Goal: Navigation & Orientation: Find specific page/section

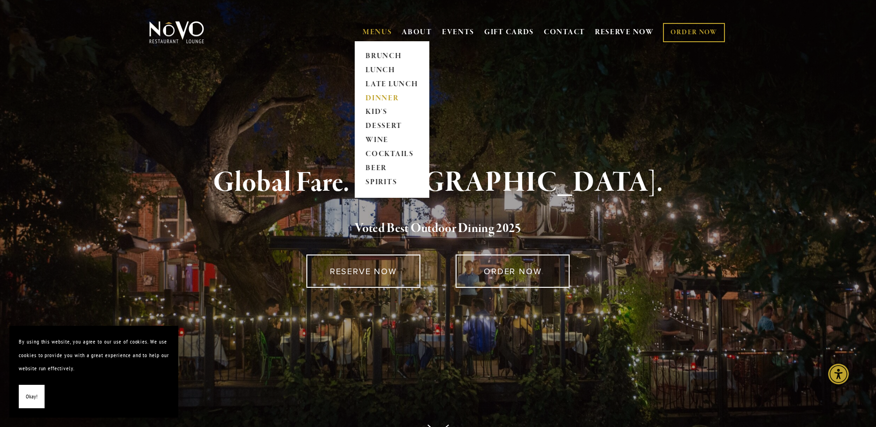
click at [384, 98] on link "DINNER" at bounding box center [392, 98] width 59 height 14
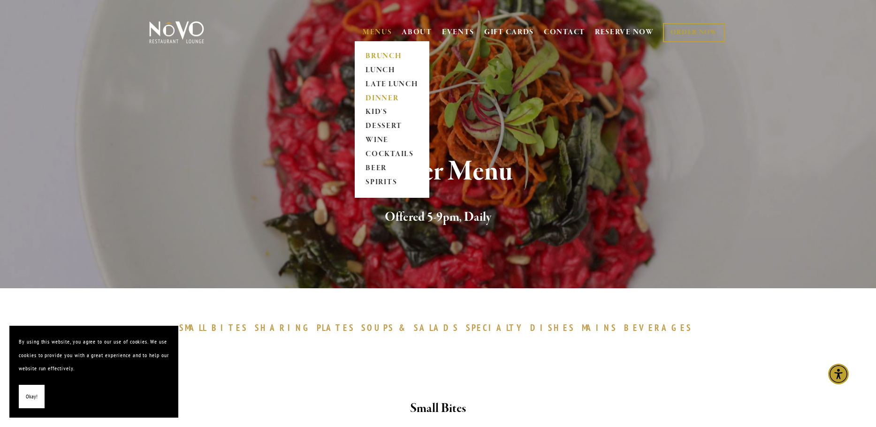
click at [377, 55] on link "BRUNCH" at bounding box center [392, 56] width 59 height 14
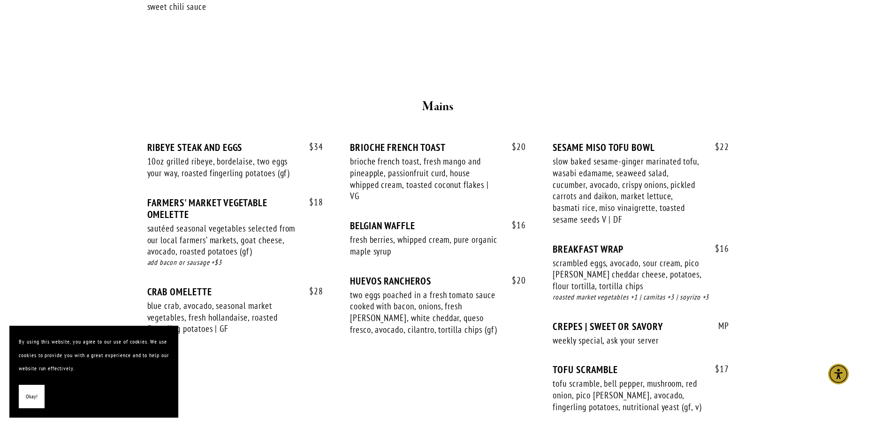
scroll to position [750, 0]
